Goal: Transaction & Acquisition: Register for event/course

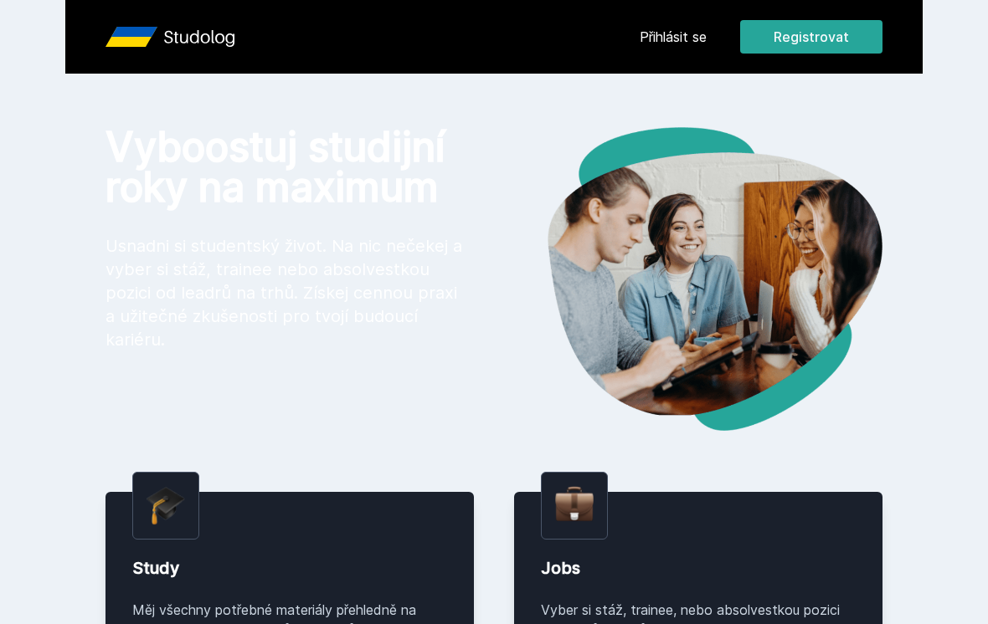
click at [806, 42] on button "Registrovat" at bounding box center [811, 36] width 142 height 33
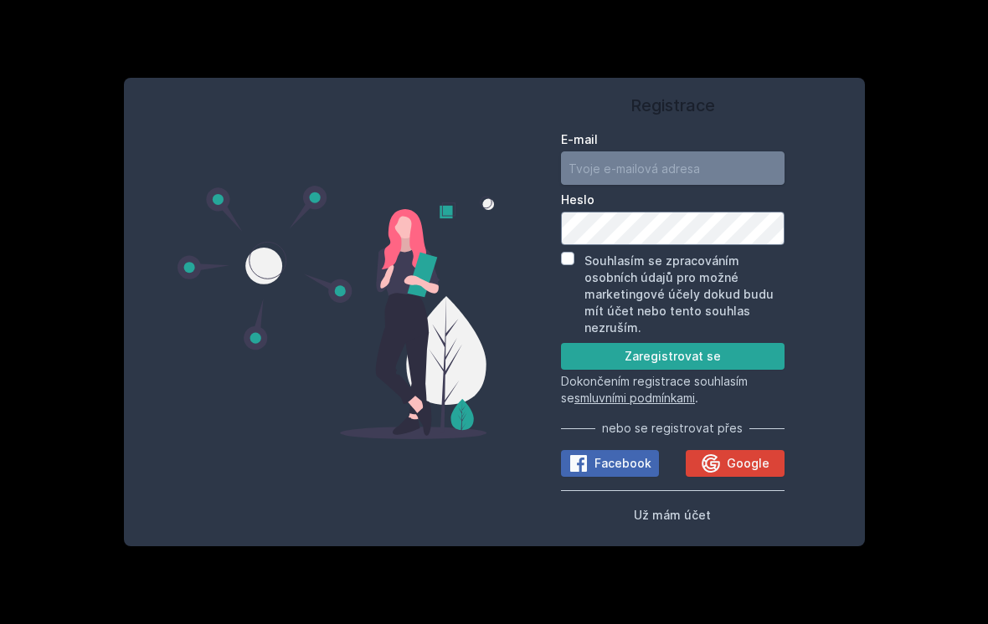
click at [646, 174] on input "E-mail" at bounding box center [672, 168] width 223 height 33
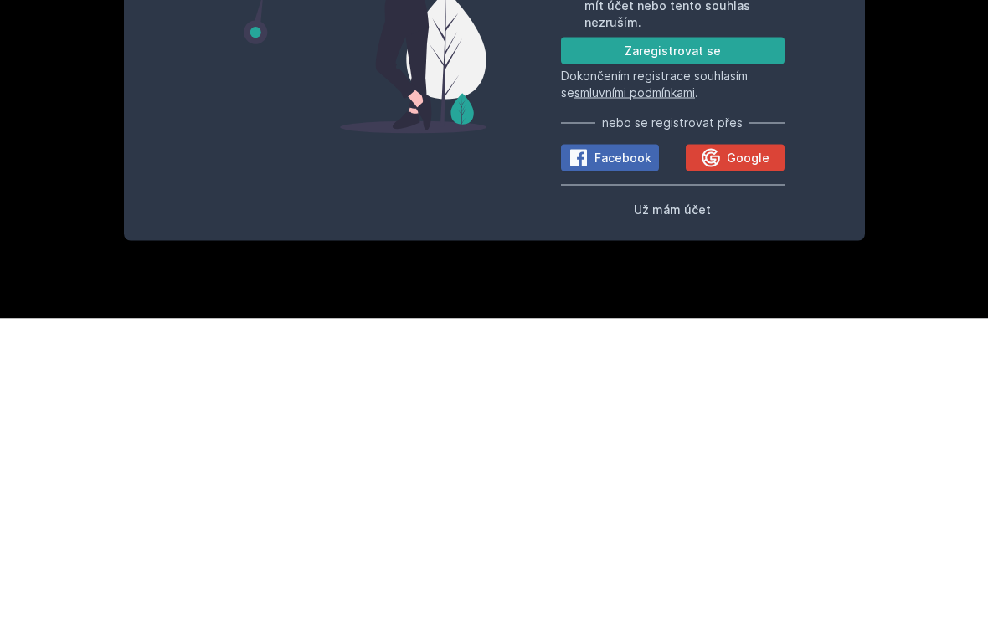
scroll to position [26, 0]
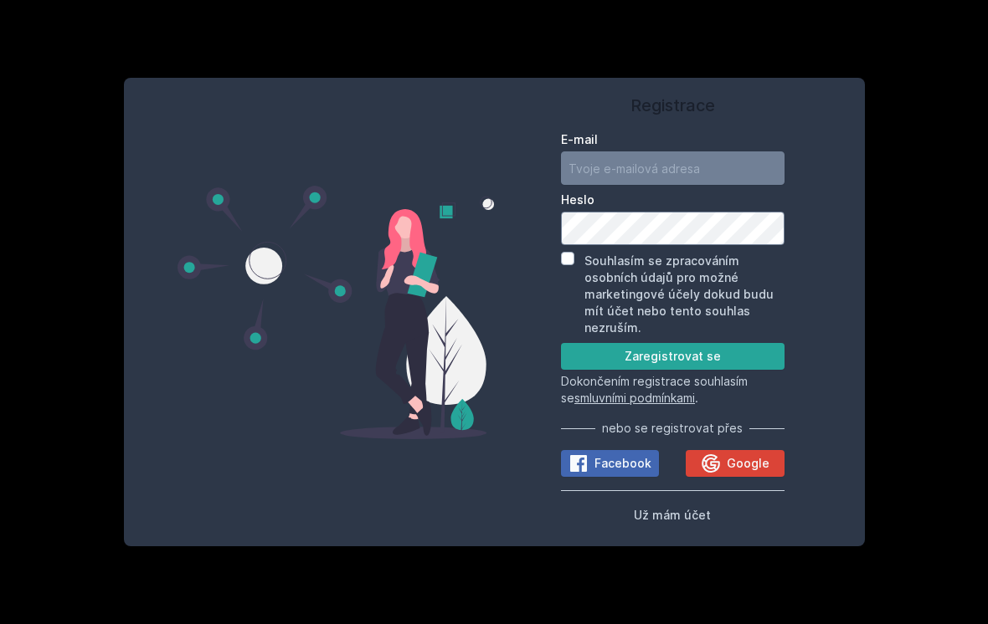
click at [611, 125] on div "E-mail [GEOGRAPHIC_DATA] Souhlasím se zpracováním osobních údajů pro možné mark…" at bounding box center [672, 325] width 223 height 400
click at [645, 192] on label "Heslo" at bounding box center [672, 200] width 223 height 17
click at [604, 161] on input "E-mail" at bounding box center [672, 168] width 223 height 33
click at [603, 157] on input "E-mail" at bounding box center [672, 168] width 223 height 33
paste input "g"
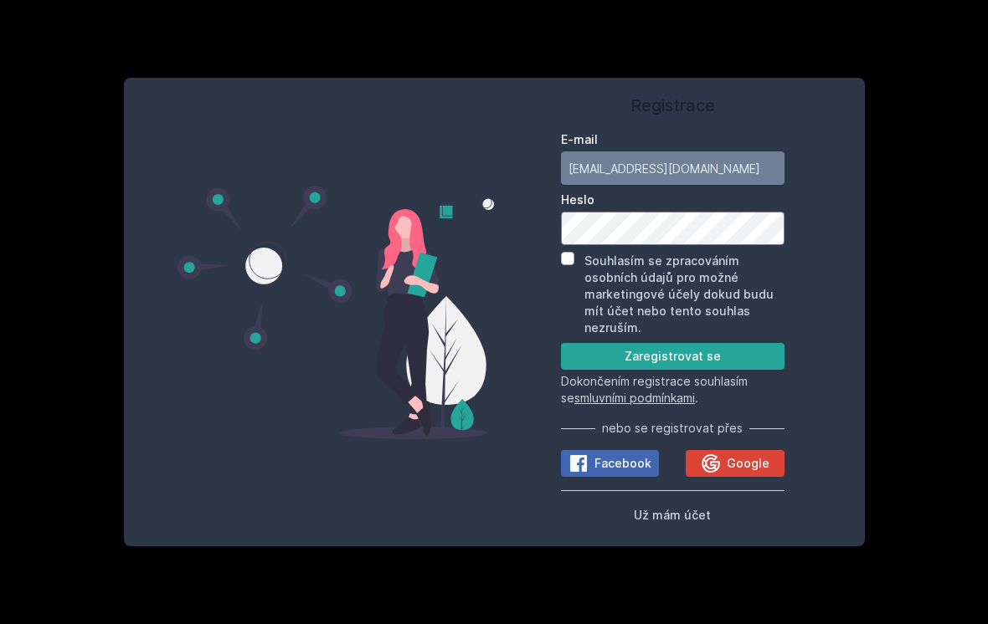
type input "[EMAIL_ADDRESS][DOMAIN_NAME]"
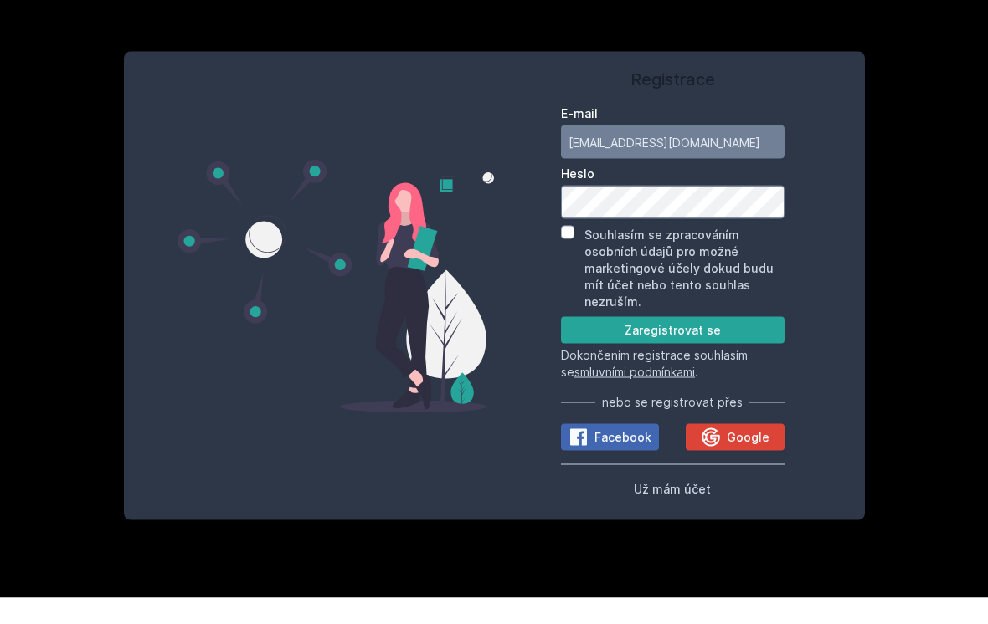
click at [609, 343] on button "Zaregistrovat se" at bounding box center [672, 356] width 223 height 27
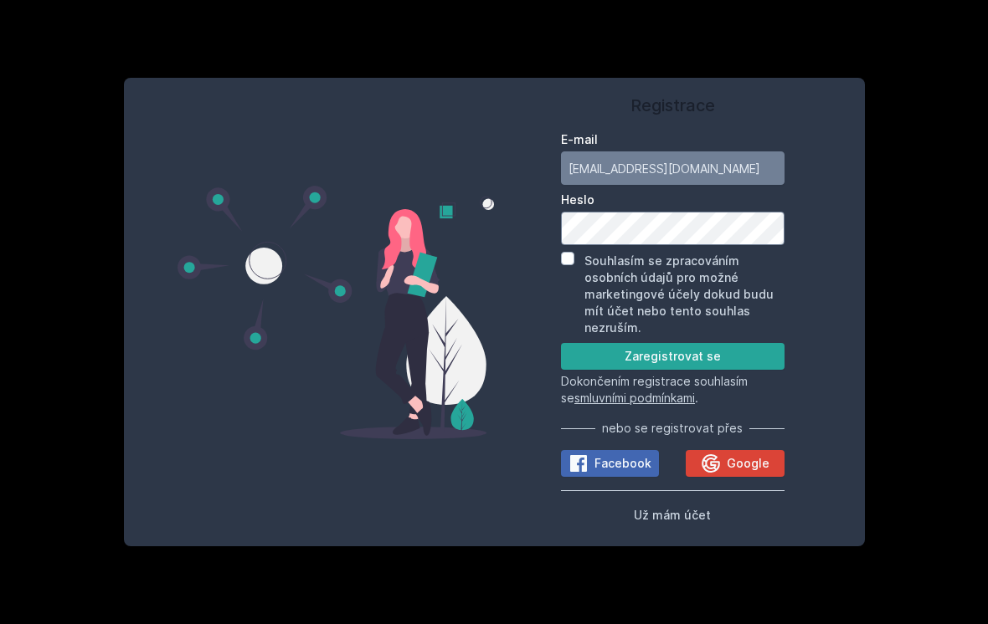
click at [572, 252] on input "Souhlasím se zpracováním osobních údajů pro možné marketingové účely dokud budu…" at bounding box center [567, 258] width 13 height 13
checkbox input "true"
click at [582, 356] on button "Zaregistrovat se" at bounding box center [672, 356] width 223 height 27
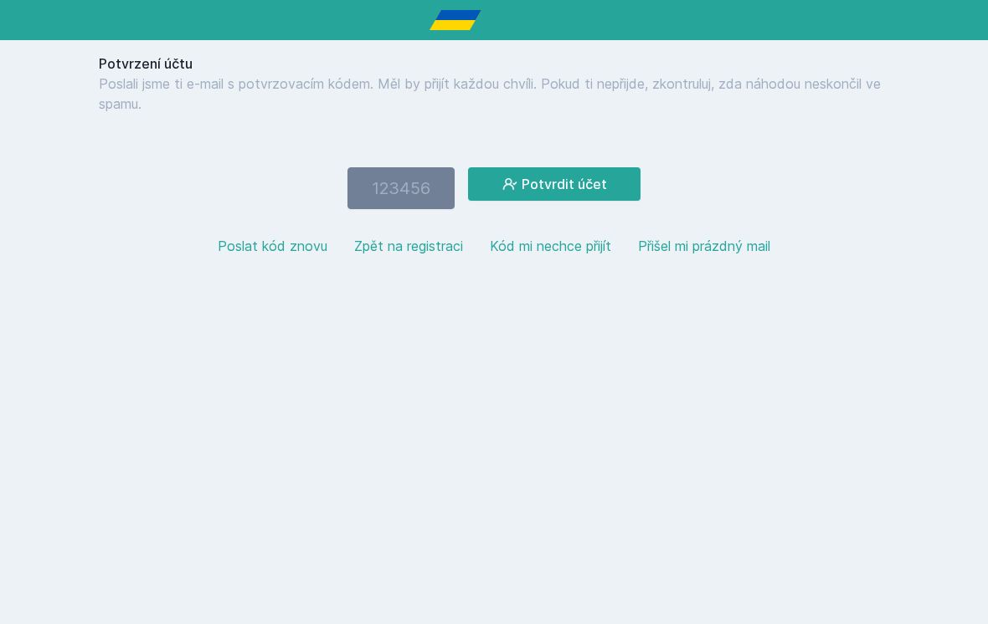
click at [298, 238] on button "Poslat kód znovu" at bounding box center [273, 246] width 110 height 20
click at [276, 242] on button "Poslat kód znovu" at bounding box center [273, 246] width 110 height 20
click at [424, 189] on input "number" at bounding box center [400, 188] width 107 height 42
click at [577, 188] on button "Potvrdit účet" at bounding box center [554, 183] width 172 height 33
click at [277, 253] on button "Poslat kód znovu" at bounding box center [273, 246] width 110 height 20
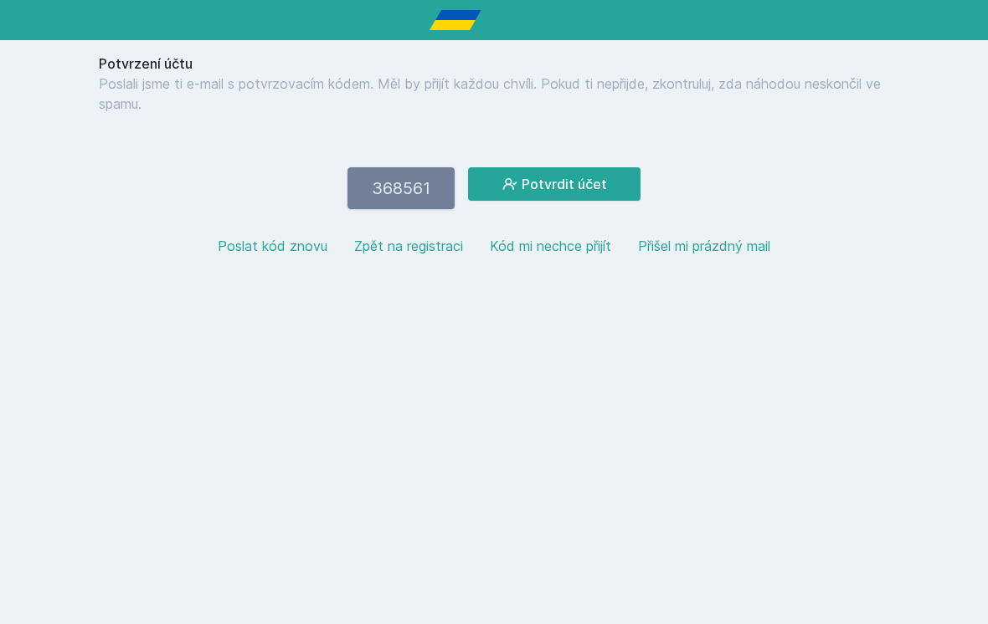
click at [412, 203] on input "368561" at bounding box center [400, 188] width 107 height 42
type input "3"
type input "1"
click at [609, 176] on button "Potvrdit účet" at bounding box center [554, 183] width 172 height 33
click at [383, 182] on input "355205" at bounding box center [400, 188] width 107 height 42
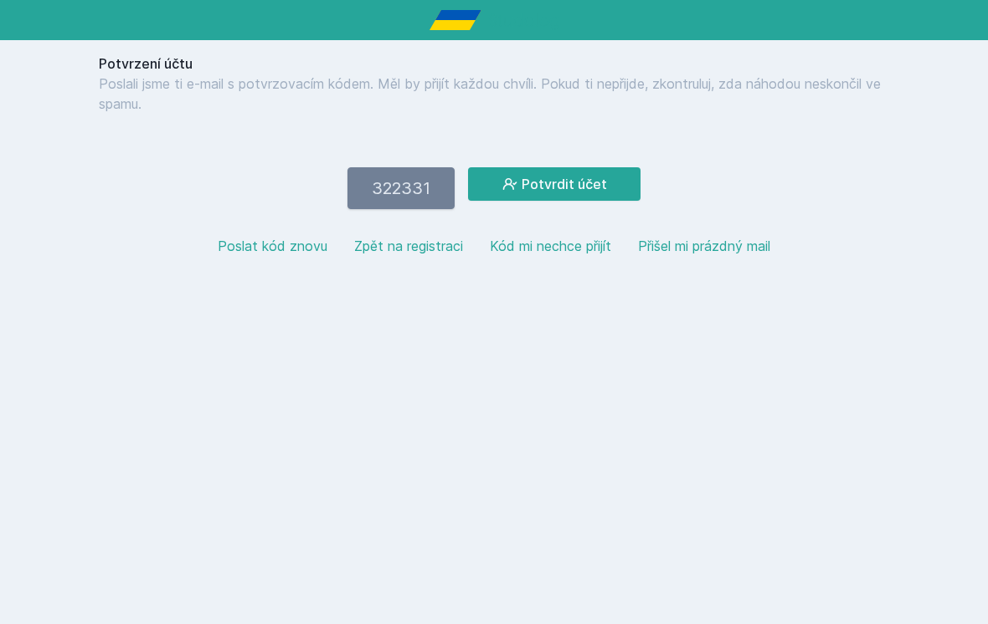
type input "322331"
click at [605, 191] on button "Potvrdit účet" at bounding box center [554, 183] width 172 height 33
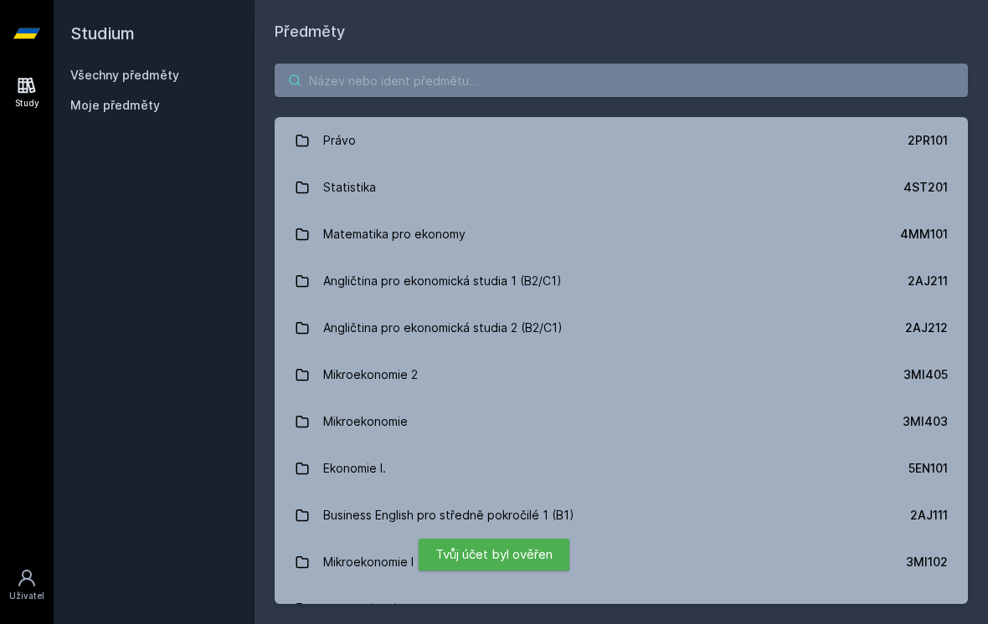
click at [363, 83] on input "search" at bounding box center [621, 80] width 693 height 33
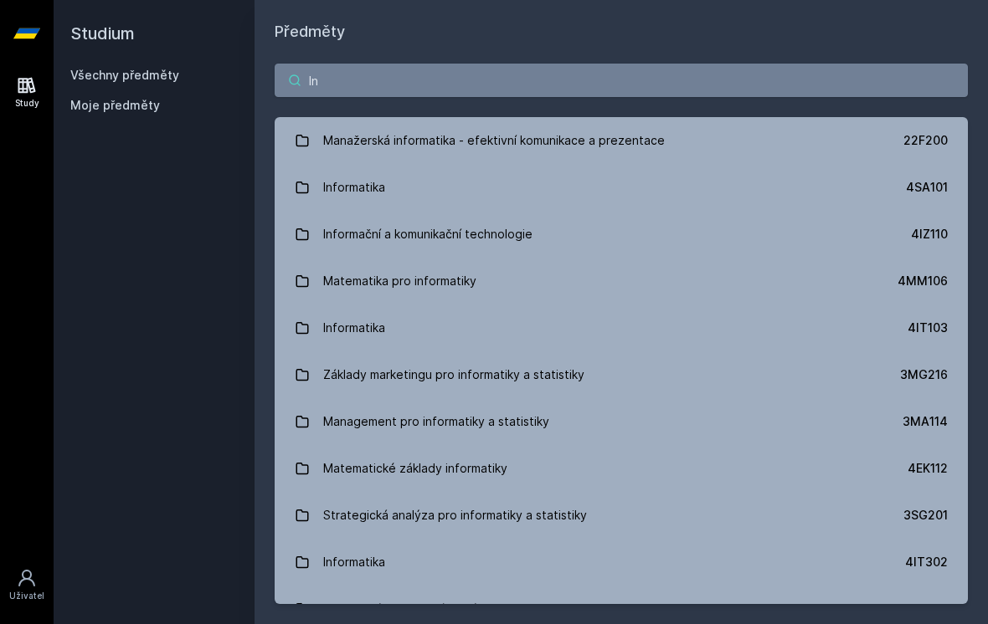
type input "I"
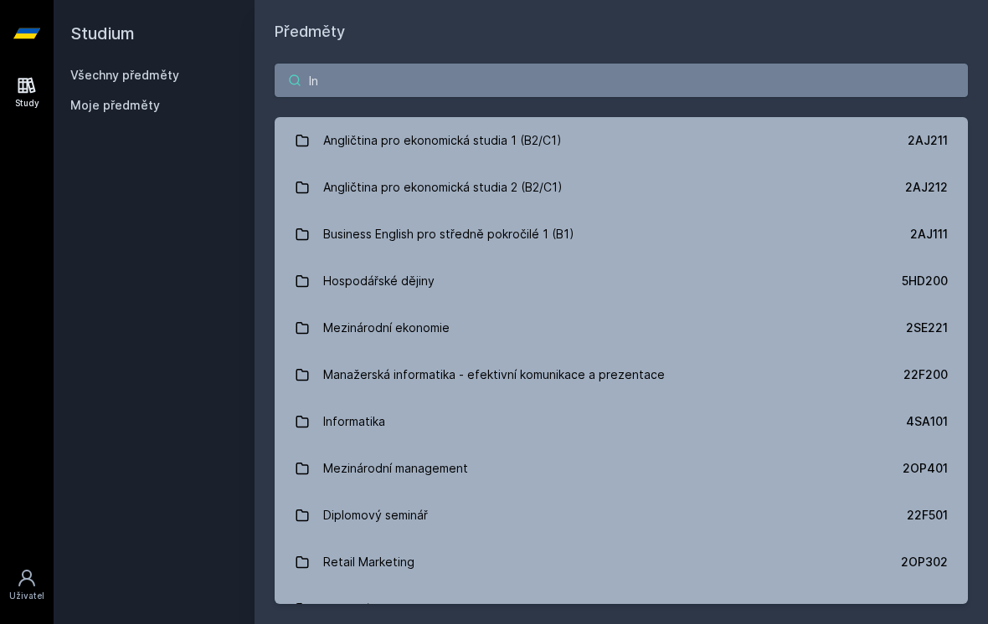
type input "Inf"
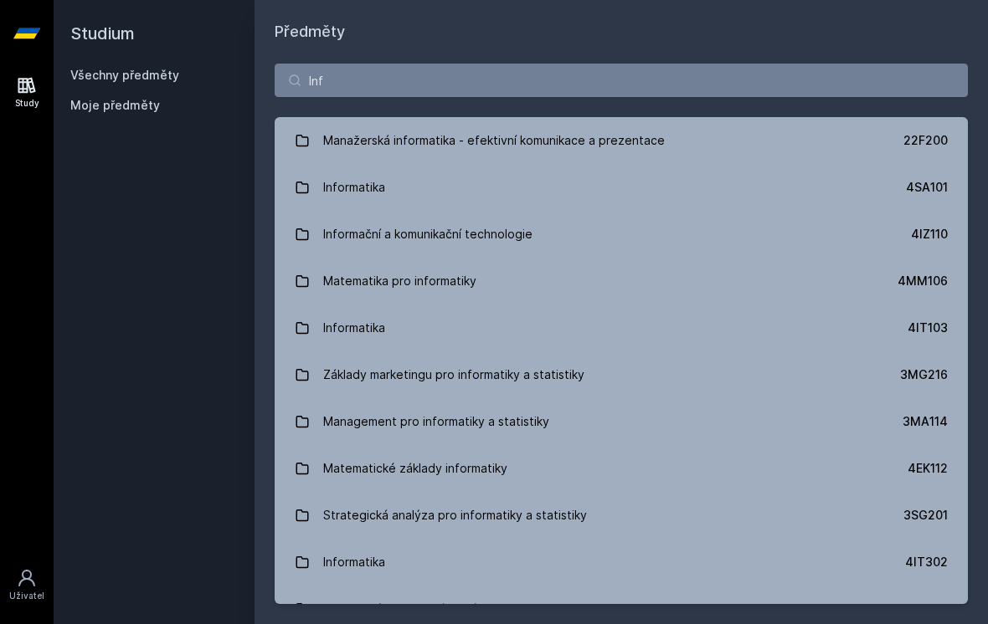
click at [336, 166] on link "Informatika 4SA101" at bounding box center [621, 187] width 693 height 47
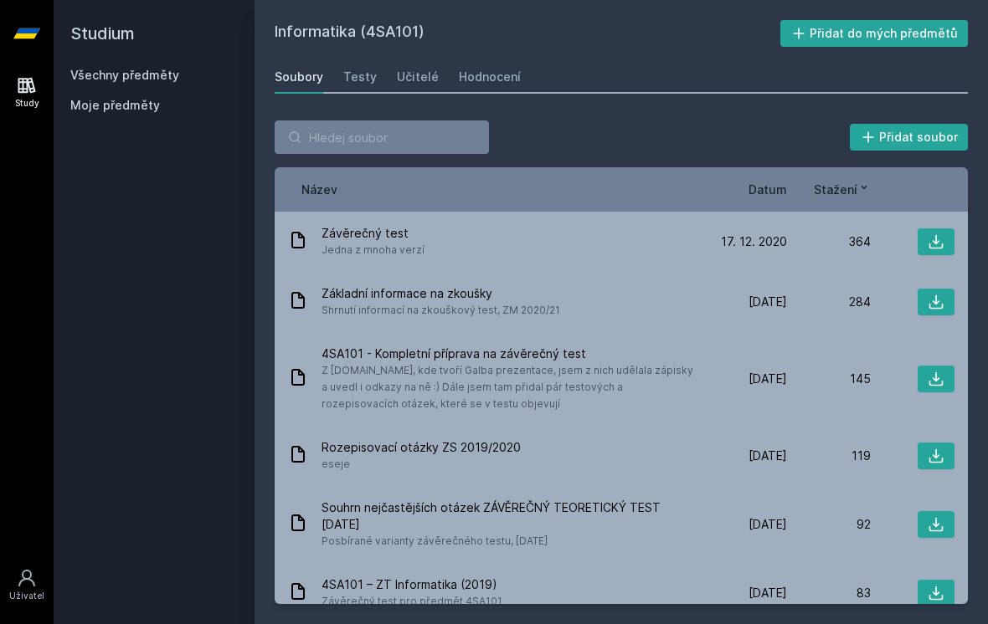
click at [763, 182] on span "Datum" at bounding box center [767, 190] width 39 height 18
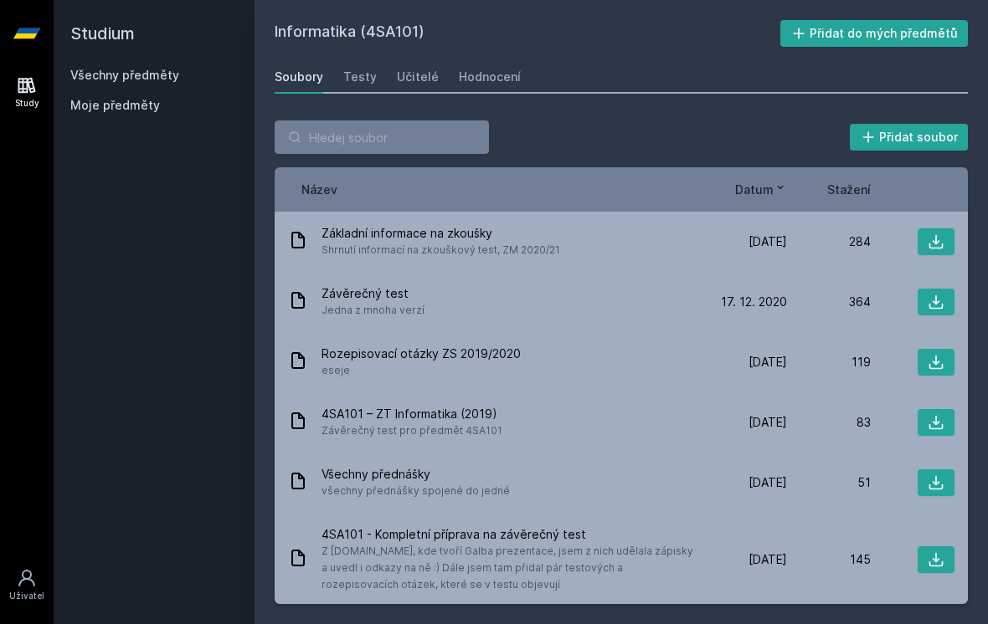
click at [753, 182] on span "Datum" at bounding box center [754, 190] width 39 height 18
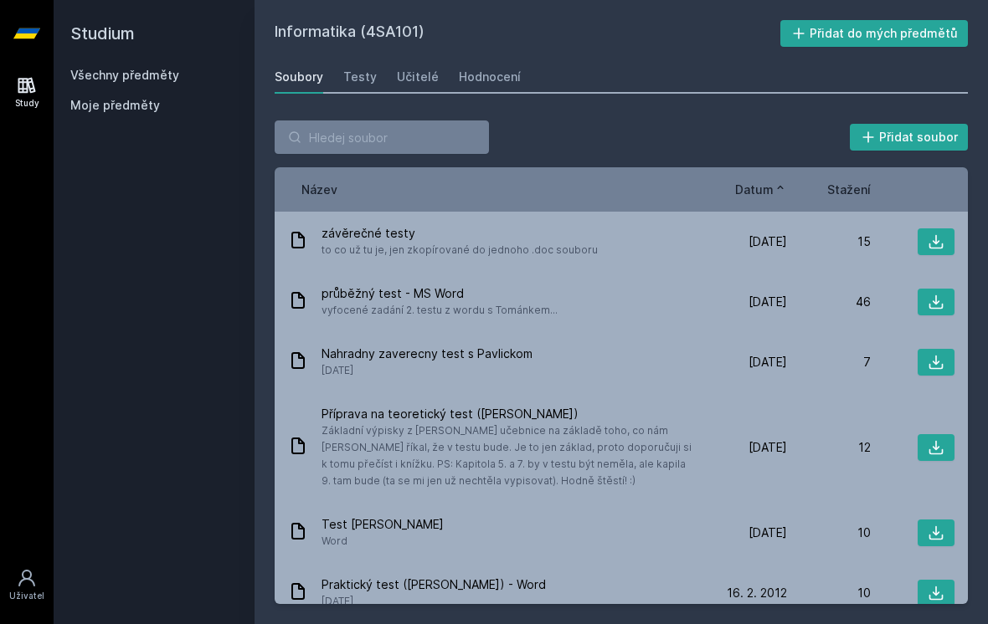
click at [762, 182] on span "Datum" at bounding box center [754, 190] width 39 height 18
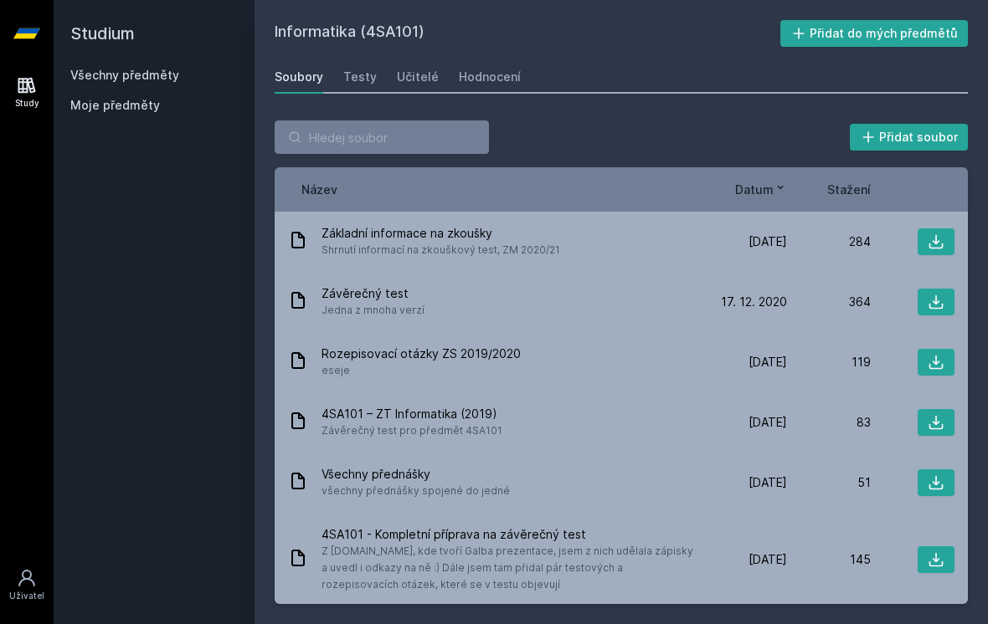
click at [354, 74] on div "Testy" at bounding box center [359, 77] width 33 height 17
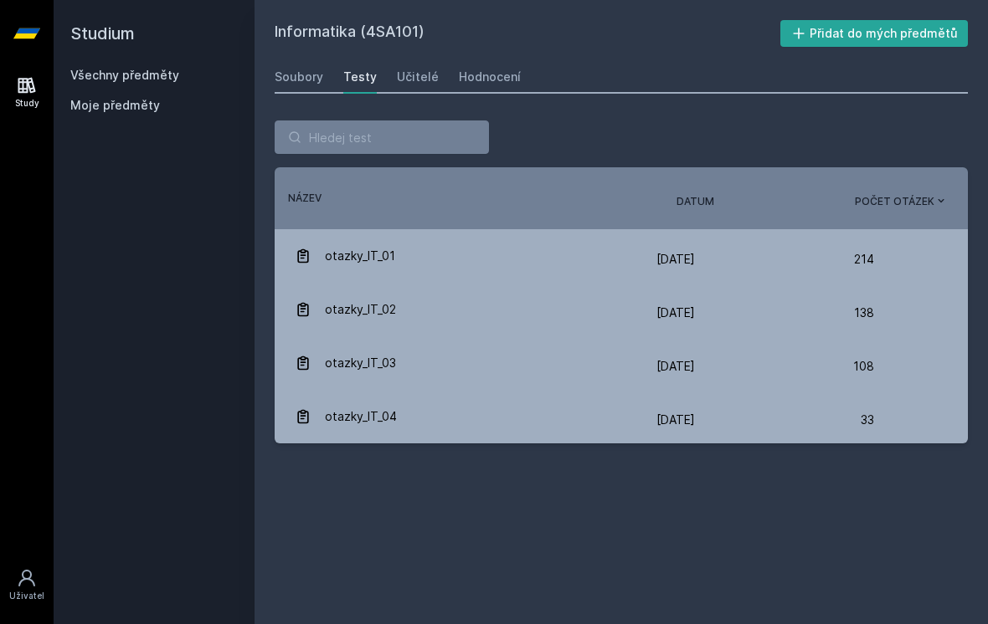
click at [304, 71] on div "Soubory" at bounding box center [299, 77] width 49 height 17
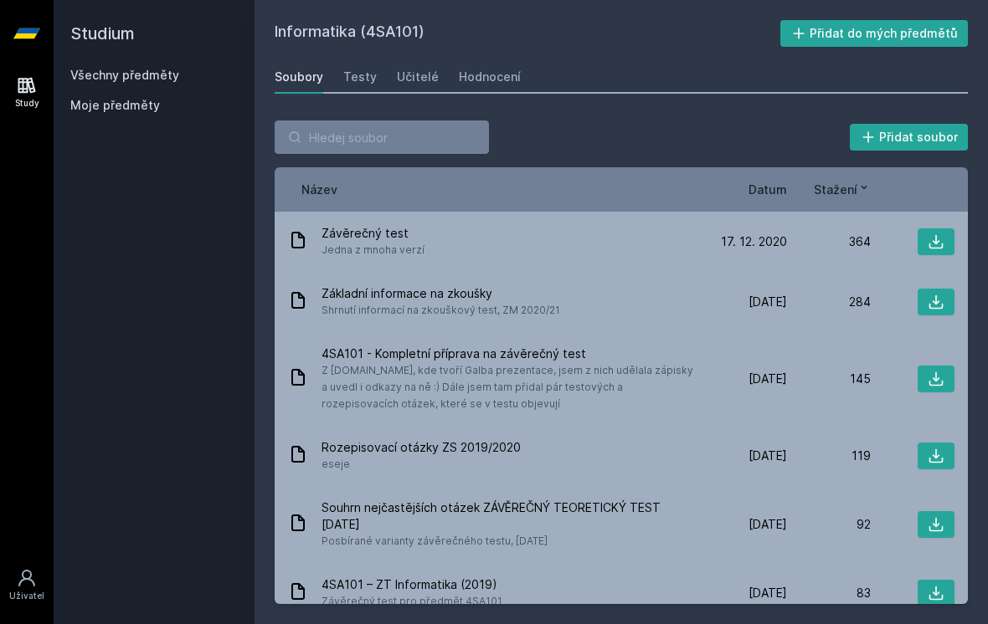
click at [397, 57] on div "Informatika (4SA101) Přidat do mých předmětů [GEOGRAPHIC_DATA] Testy Učitelé Ho…" at bounding box center [621, 312] width 693 height 584
click at [405, 62] on link "Učitelé" at bounding box center [418, 76] width 42 height 33
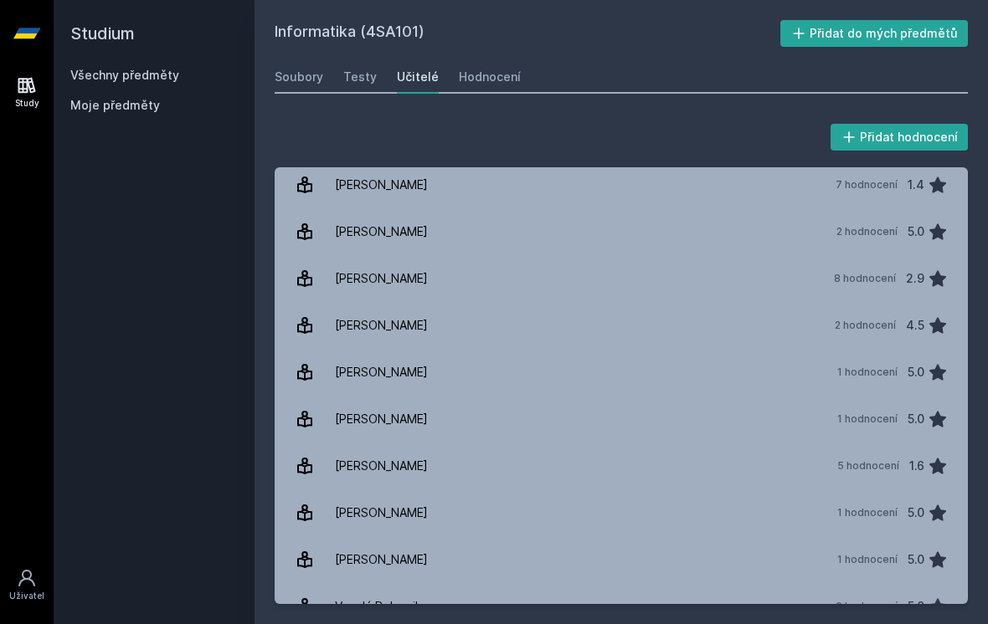
click at [496, 90] on link "Hodnocení" at bounding box center [490, 76] width 62 height 33
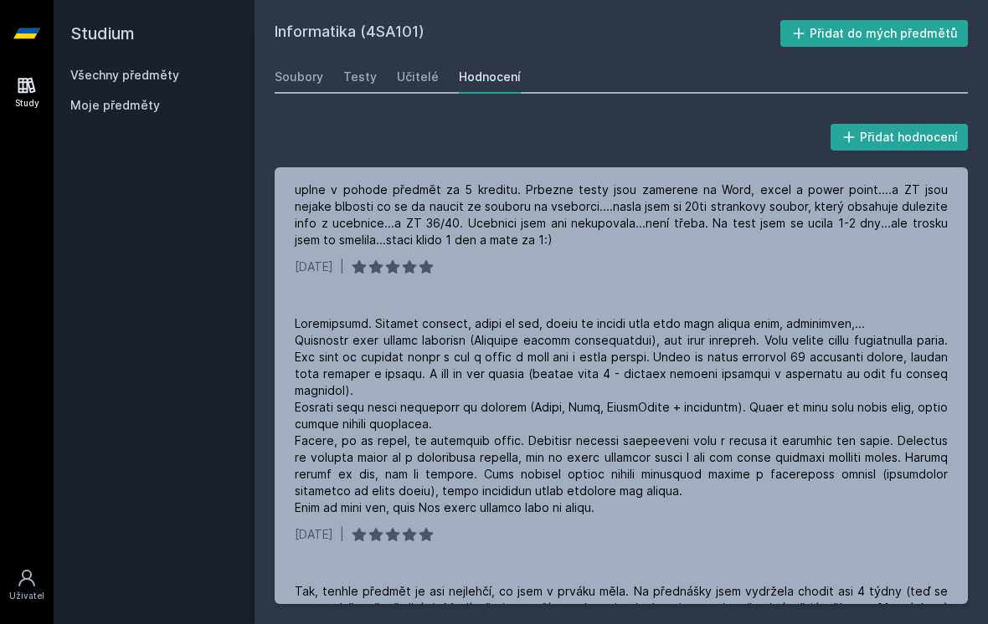
scroll to position [2213, 0]
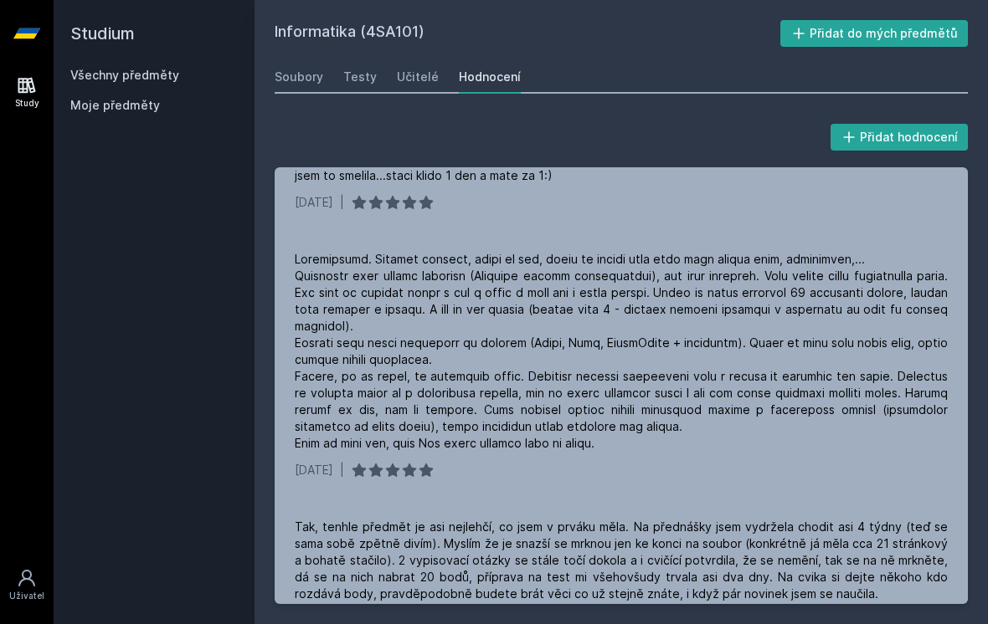
click at [410, 90] on link "Učitelé" at bounding box center [418, 76] width 42 height 33
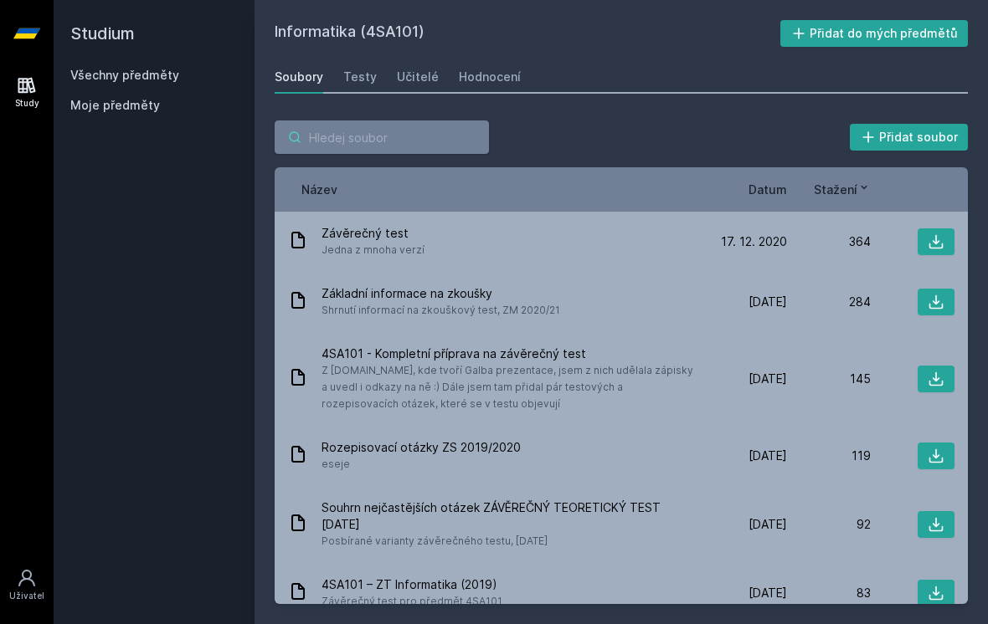
click at [457, 142] on input "search" at bounding box center [382, 137] width 214 height 33
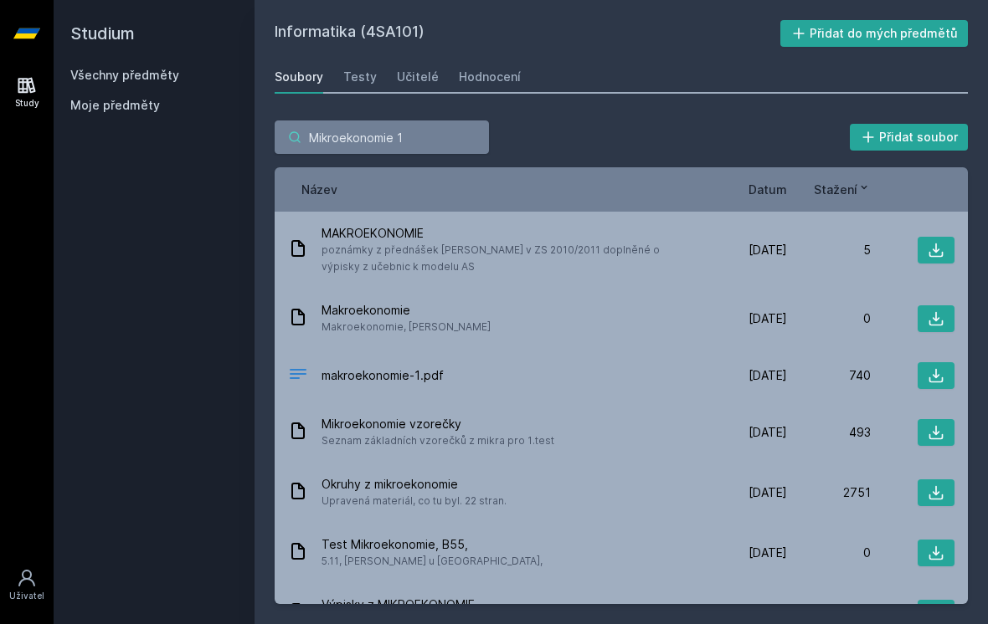
click at [446, 135] on input "Mikroekonomie 1" at bounding box center [382, 137] width 214 height 33
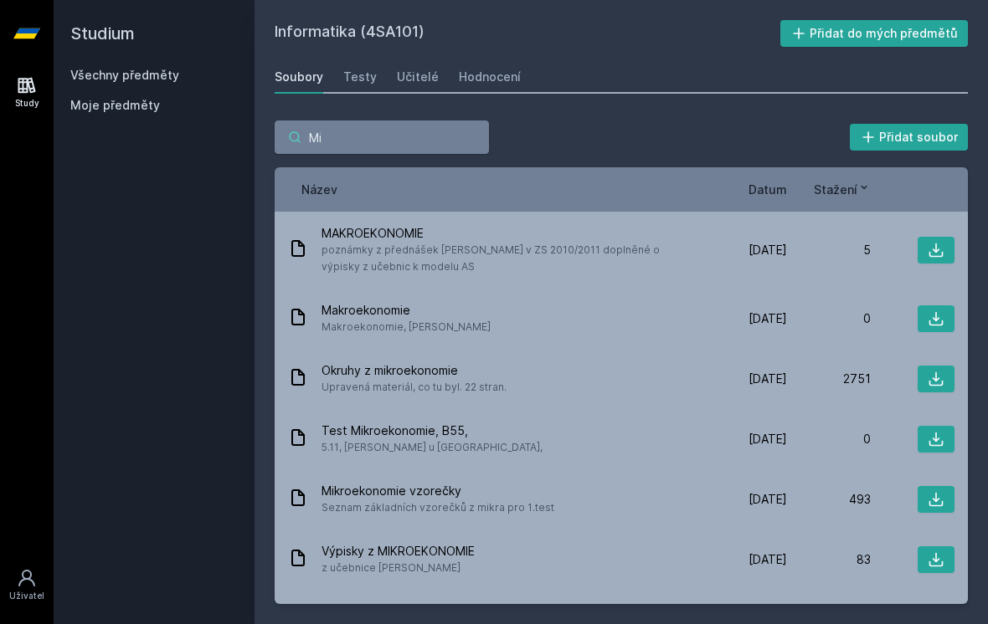
type input "M"
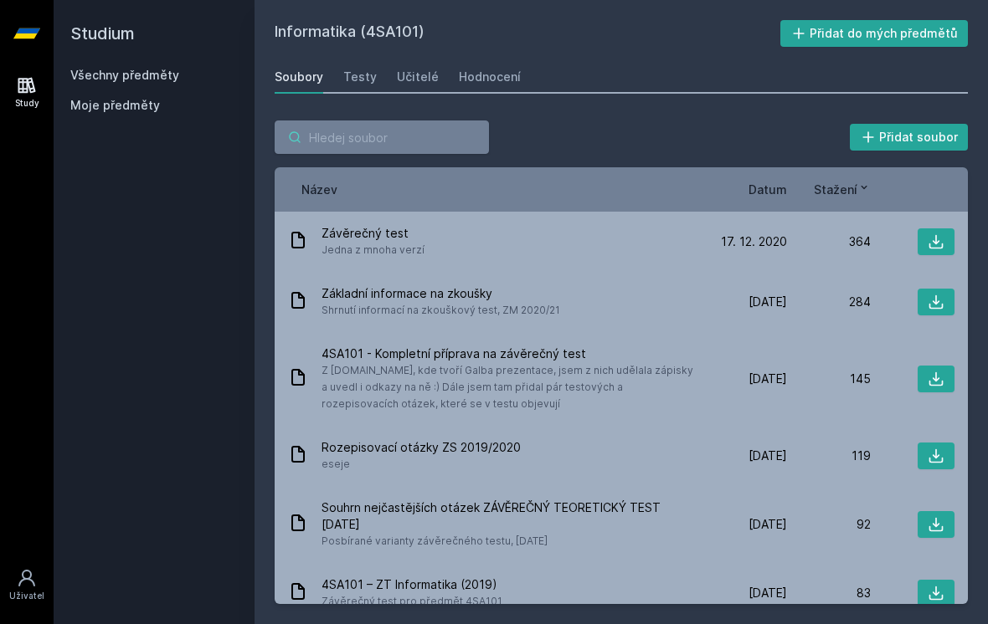
click at [336, 137] on input "search" at bounding box center [382, 137] width 214 height 33
paste input "3MI106"
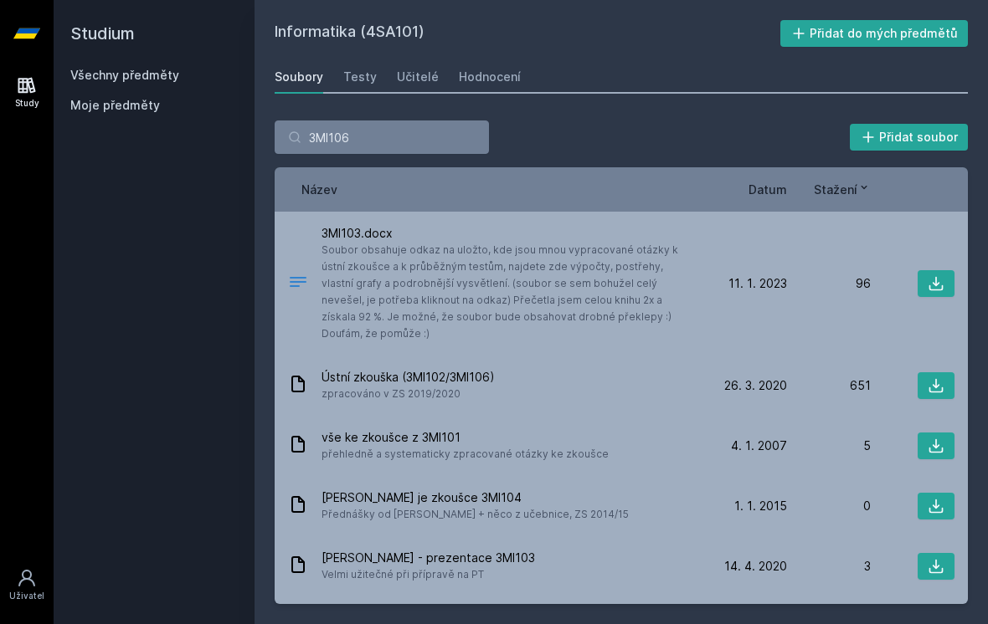
click at [855, 297] on div "3MI103.docx Soubor obsahuje odkaz na uložto, kde jsou mnou vypracované otázky k…" at bounding box center [621, 284] width 693 height 144
click at [438, 295] on span "Soubor obsahuje odkaz na uložto, kde jsou mnou vypracované otázky k ústní zkouš…" at bounding box center [508, 292] width 375 height 100
click at [421, 270] on span "Soubor obsahuje odkaz na uložto, kde jsou mnou vypracované otázky k ústní zkouš…" at bounding box center [508, 292] width 375 height 100
click at [917, 321] on div "3MI103.docx Soubor obsahuje odkaz na uložto, kde jsou mnou vypracované otázky k…" at bounding box center [621, 284] width 693 height 144
click at [281, 265] on div "3MI103.docx Soubor obsahuje odkaz na uložto, kde jsou mnou vypracované otázky k…" at bounding box center [621, 284] width 693 height 144
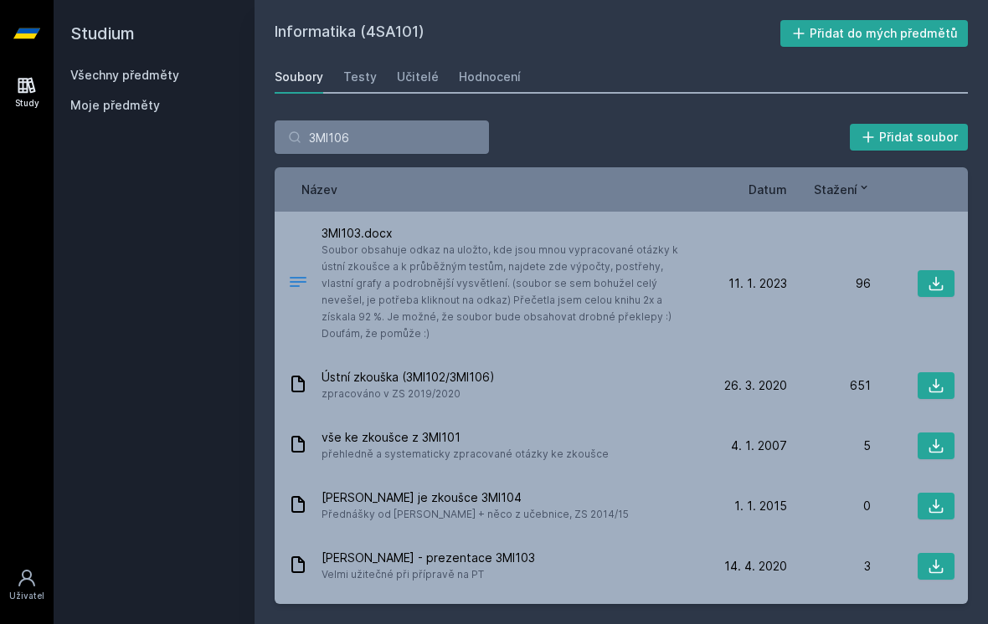
click at [291, 277] on icon at bounding box center [298, 282] width 17 height 10
click at [354, 280] on span "Soubor obsahuje odkaz na uložto, kde jsou mnou vypracované otázky k ústní zkouš…" at bounding box center [508, 292] width 375 height 100
click at [341, 258] on span "Soubor obsahuje odkaz na uložto, kde jsou mnou vypracované otázky k ústní zkouš…" at bounding box center [508, 292] width 375 height 100
click at [327, 230] on span "3MI103.docx" at bounding box center [508, 233] width 375 height 17
click at [330, 237] on span "3MI103.docx" at bounding box center [508, 233] width 375 height 17
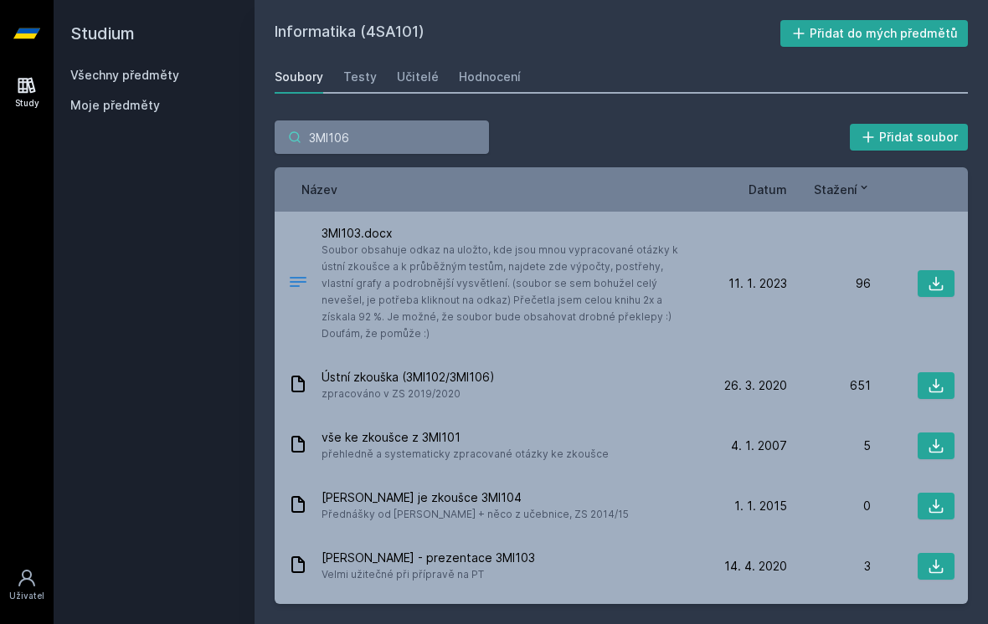
click at [431, 134] on input "3MI106" at bounding box center [382, 137] width 214 height 33
click at [375, 131] on input "3MI106" at bounding box center [382, 137] width 214 height 33
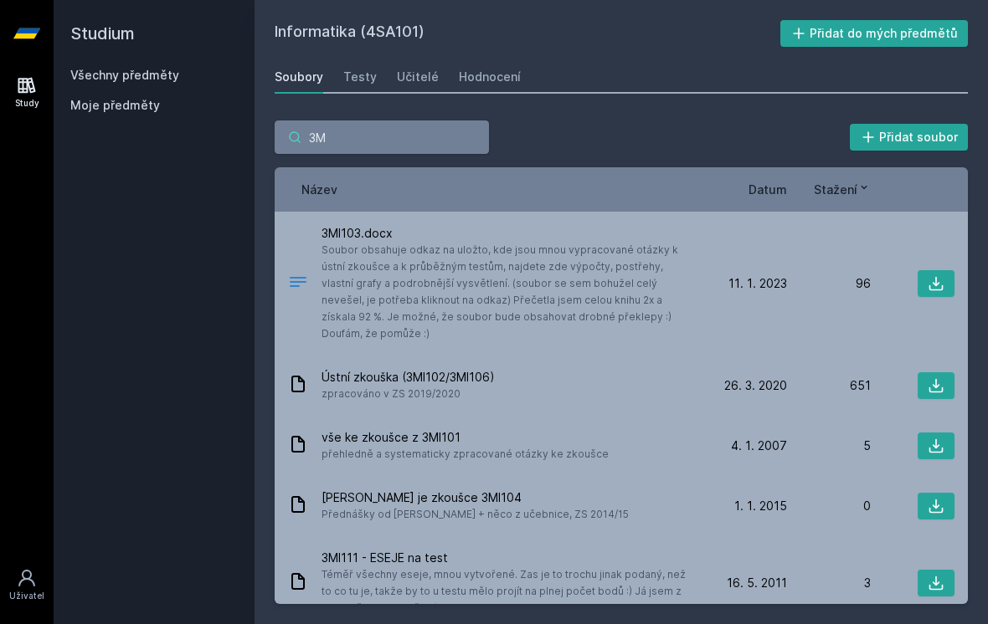
type input "3"
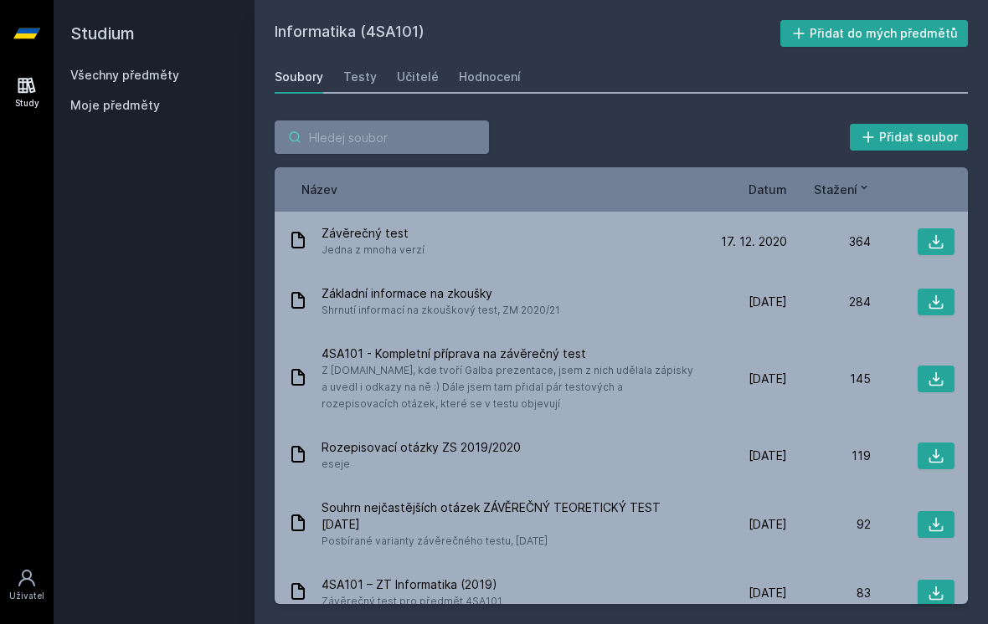
click at [431, 126] on input "search" at bounding box center [382, 137] width 214 height 33
paste input "2AJ212"
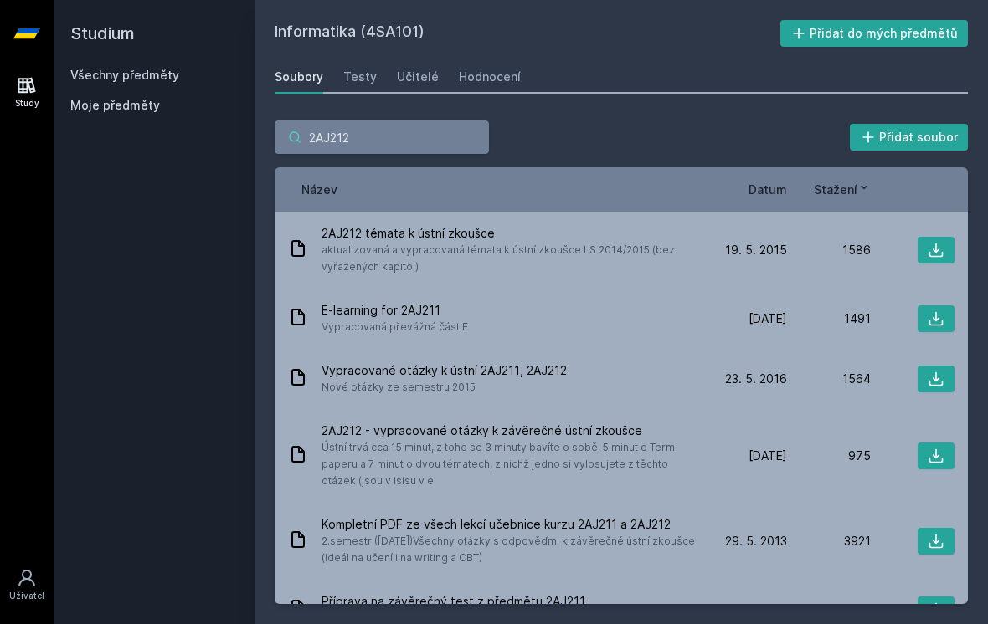
type input "2AJ212"
click at [444, 135] on input "2AJ212" at bounding box center [382, 137] width 214 height 33
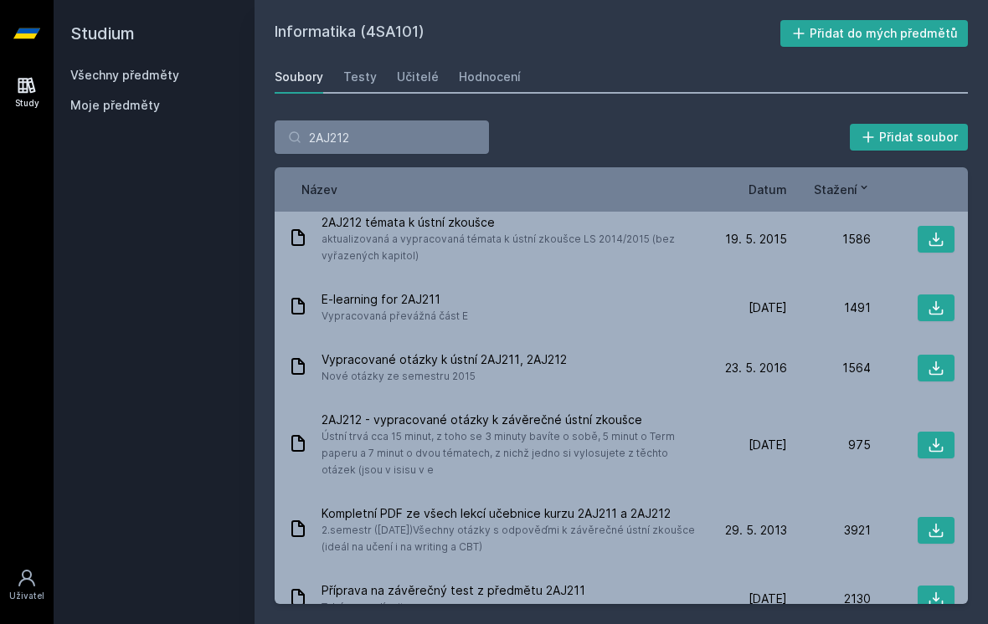
scroll to position [10, 0]
click at [439, 129] on input "2AJ212" at bounding box center [382, 137] width 214 height 33
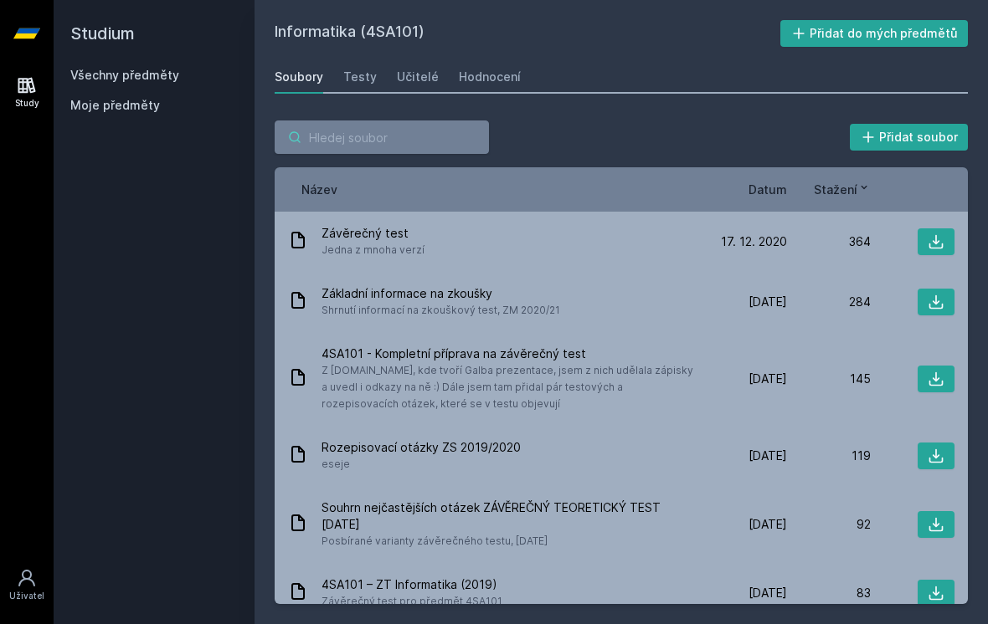
click at [465, 137] on input "search" at bounding box center [382, 137] width 214 height 33
type input "A"
click at [100, 70] on link "Všechny předměty" at bounding box center [124, 75] width 109 height 14
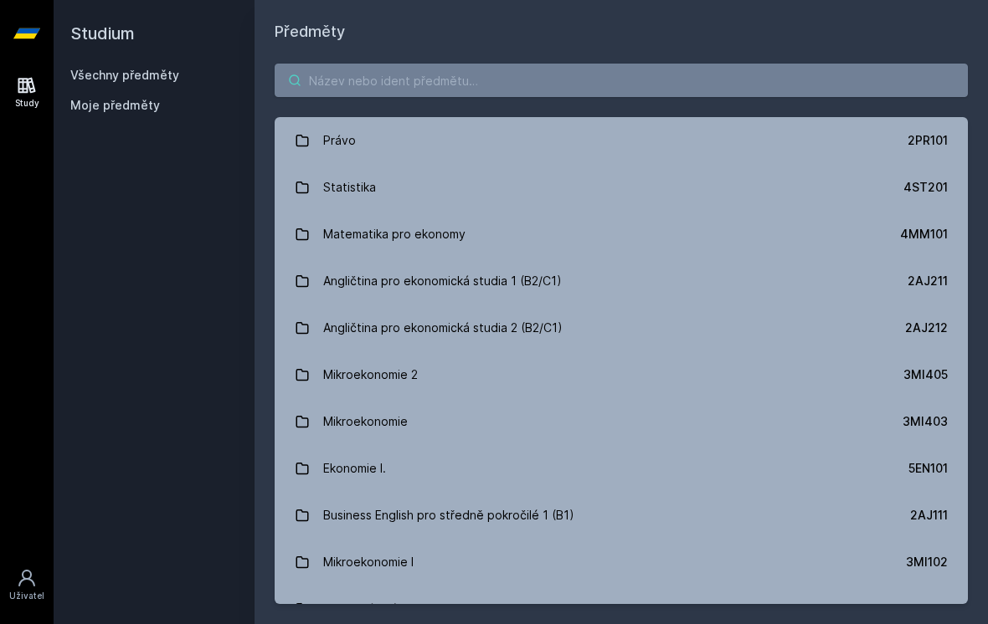
click at [364, 96] on input "search" at bounding box center [621, 80] width 693 height 33
click at [693, 95] on input "search" at bounding box center [621, 80] width 693 height 33
paste input "2AJ212"
type input "2AJ212"
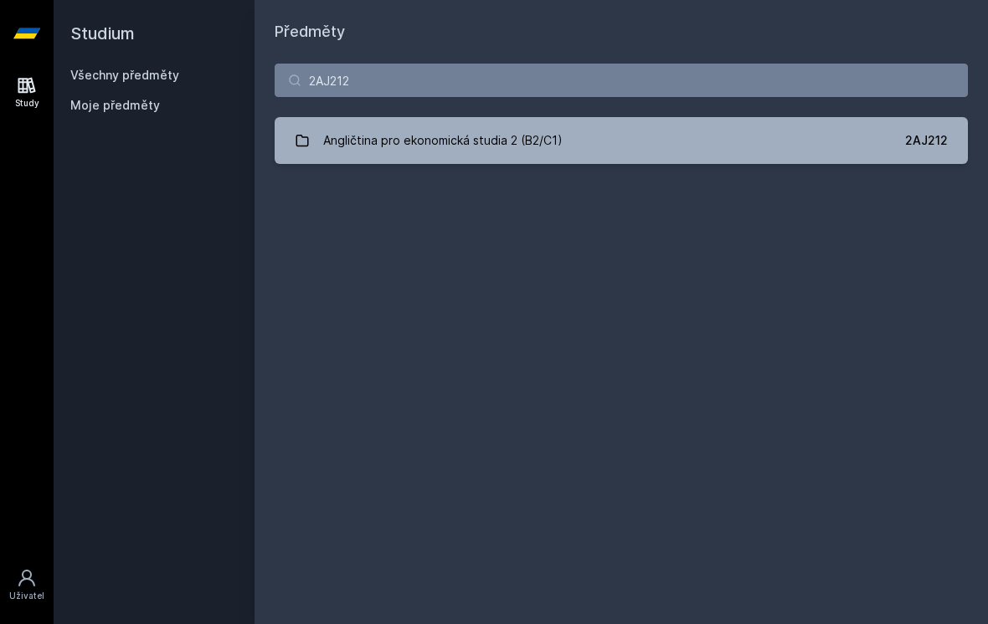
click at [755, 152] on link "Angličtina pro ekonomická studia 2 (B2/C1) 2AJ212" at bounding box center [621, 140] width 693 height 47
